Goal: Task Accomplishment & Management: Complete application form

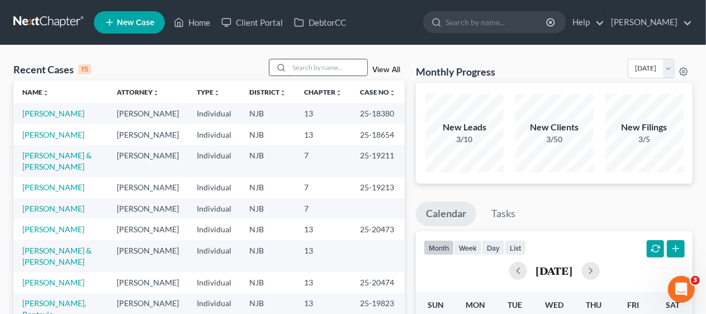
click at [302, 68] on input "search" at bounding box center [328, 67] width 78 height 16
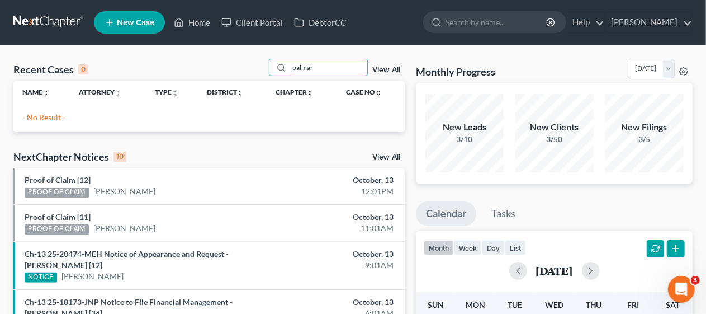
type input "palmar"
click at [138, 23] on span "New Case" at bounding box center [135, 22] width 37 height 8
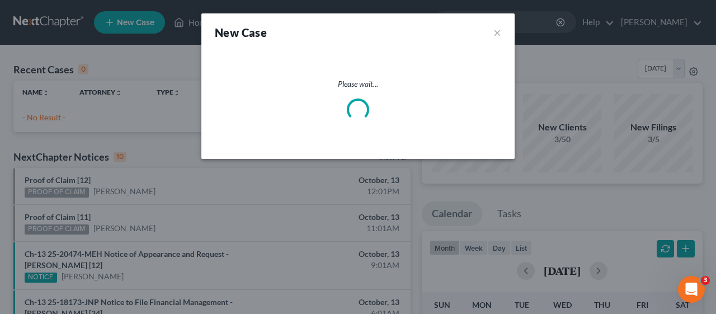
select select "51"
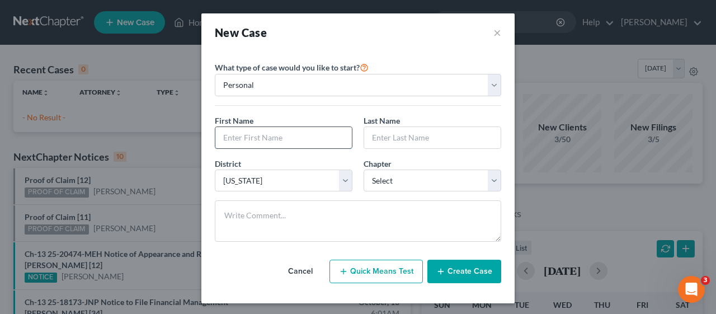
click at [224, 134] on input "text" at bounding box center [283, 137] width 136 height 21
type input "[PERSON_NAME]"
click at [378, 130] on input "text" at bounding box center [432, 137] width 136 height 21
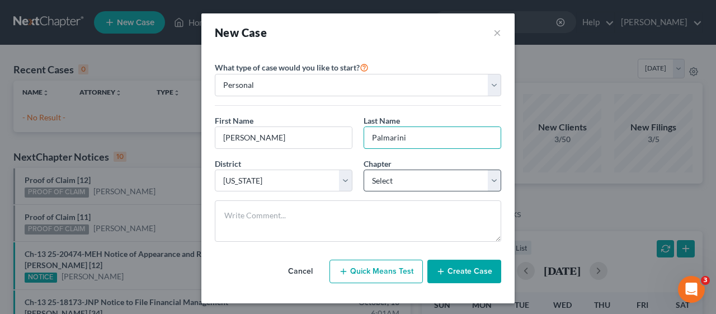
type input "Palmarini"
click at [490, 181] on select "Select 7 11 12 13" at bounding box center [432, 180] width 138 height 22
select select "3"
click at [363, 169] on select "Select 7 11 12 13" at bounding box center [432, 180] width 138 height 22
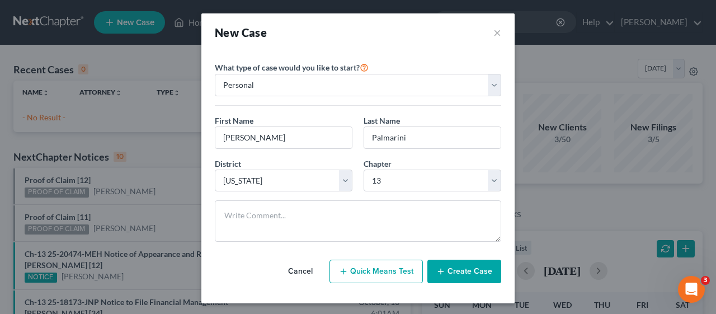
click at [456, 267] on button "Create Case" at bounding box center [464, 270] width 74 height 23
